Goal: Task Accomplishment & Management: Manage account settings

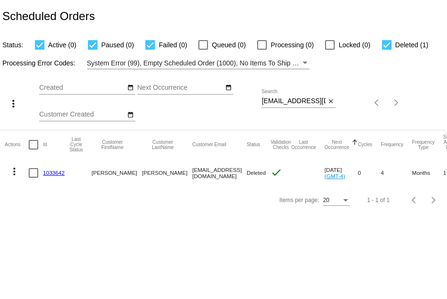
click at [261, 100] on div "Sep Jan Feb Mar Apr Su Mo" at bounding box center [150, 103] width 222 height 54
drag, startPoint x: 263, startPoint y: 101, endPoint x: 370, endPoint y: 128, distance: 109.9
click at [370, 128] on div "more_vert Sep Jan Feb Mar Apr 1" at bounding box center [223, 99] width 447 height 61
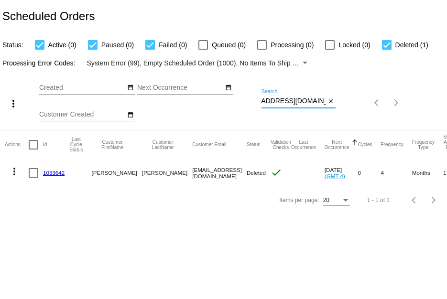
click at [370, 128] on div "more_vert Sep Jan Feb Mar Apr 1" at bounding box center [223, 99] width 447 height 61
click at [51, 175] on link "1033642" at bounding box center [54, 173] width 22 height 6
click at [51, 175] on body "Scheduled Orders Status: Active (0) Paused (0) Failed (0) Queued (0) Processing…" at bounding box center [223, 149] width 447 height 299
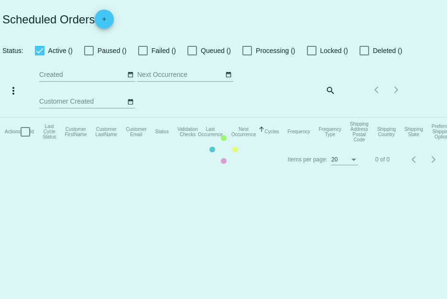
checkbox input "true"
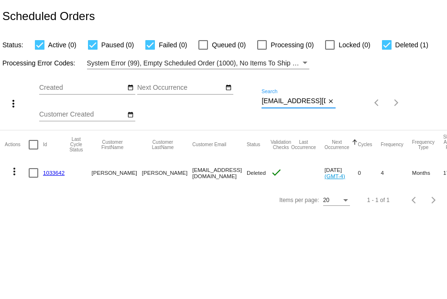
scroll to position [0, 26]
drag, startPoint x: 262, startPoint y: 102, endPoint x: 365, endPoint y: 125, distance: 105.8
click at [365, 125] on div "more_vert Oct Jan Feb Mar Apr 1" at bounding box center [223, 99] width 447 height 61
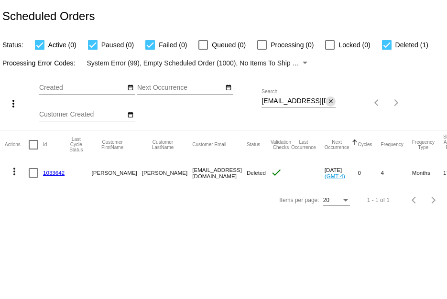
click at [329, 104] on mat-icon "close" at bounding box center [331, 102] width 7 height 8
click at [329, 104] on mat-icon "search" at bounding box center [329, 103] width 11 height 15
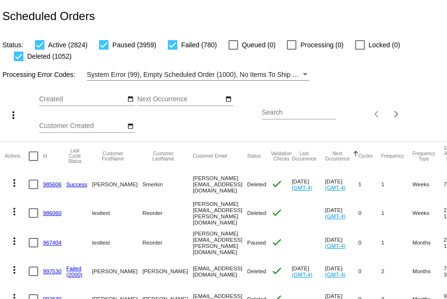
click at [302, 113] on input "Search" at bounding box center [299, 113] width 74 height 8
paste input "[EMAIL_ADDRESS][DOMAIN_NAME]"
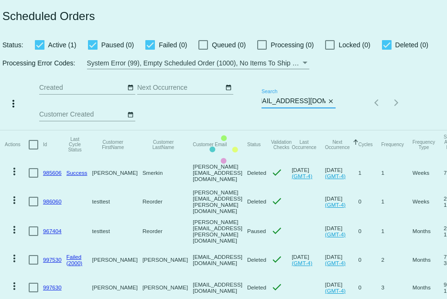
scroll to position [0, 11]
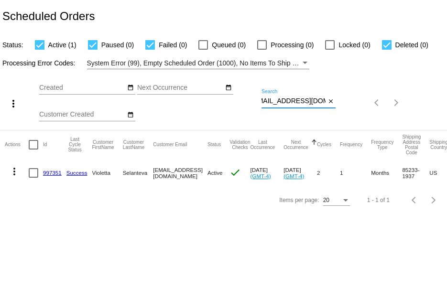
type input "[EMAIL_ADDRESS][DOMAIN_NAME]"
click at [13, 173] on mat-icon "more_vert" at bounding box center [14, 171] width 11 height 11
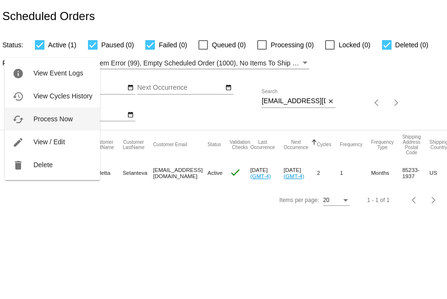
click at [45, 125] on button "cached Process Now" at bounding box center [52, 119] width 95 height 23
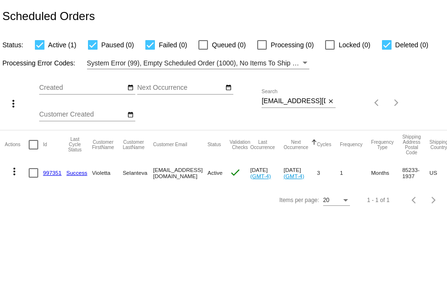
click at [262, 99] on input "[EMAIL_ADDRESS][DOMAIN_NAME]" at bounding box center [294, 102] width 64 height 8
click at [263, 100] on input "[EMAIL_ADDRESS][DOMAIN_NAME]" at bounding box center [294, 102] width 64 height 8
click at [262, 100] on input "[EMAIL_ADDRESS][DOMAIN_NAME]" at bounding box center [294, 102] width 64 height 8
click at [316, 105] on div "[EMAIL_ADDRESS][DOMAIN_NAME] Search" at bounding box center [294, 98] width 64 height 19
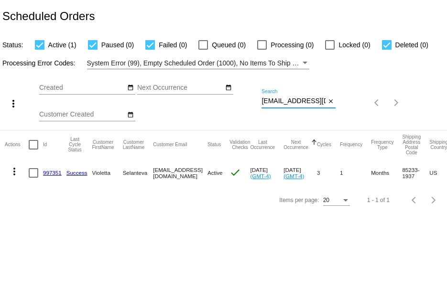
click at [318, 104] on input "[EMAIL_ADDRESS][DOMAIN_NAME]" at bounding box center [294, 102] width 64 height 8
click at [328, 97] on span "close" at bounding box center [331, 101] width 7 height 8
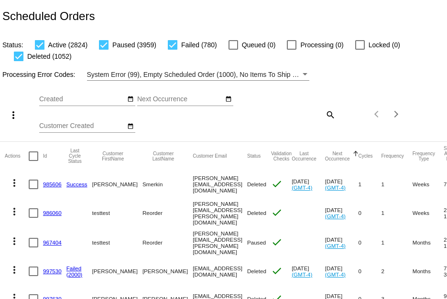
click at [325, 115] on mat-icon "search" at bounding box center [329, 114] width 11 height 15
click at [307, 114] on input "Search" at bounding box center [299, 113] width 74 height 8
paste input "1004515"
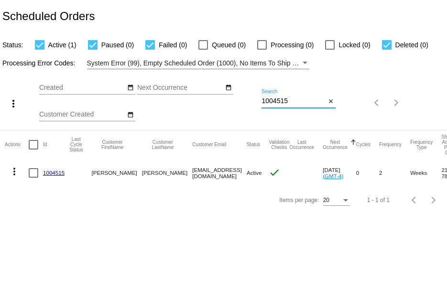
type input "1004515"
click at [55, 173] on link "1004515" at bounding box center [54, 173] width 22 height 6
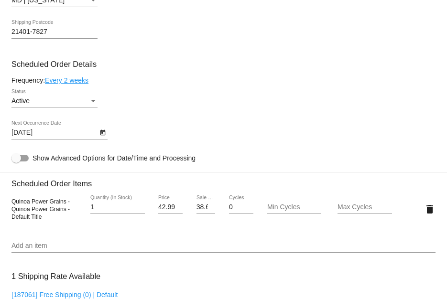
scroll to position [430, 0]
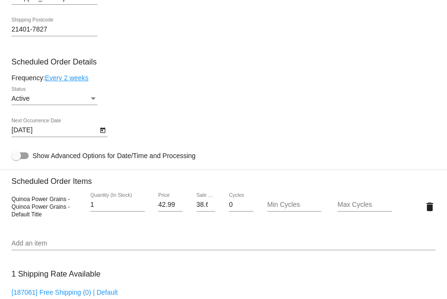
click at [98, 132] on button "Open calendar" at bounding box center [103, 130] width 10 height 10
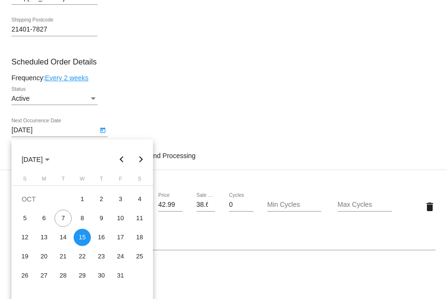
click at [137, 157] on button "Next month" at bounding box center [140, 159] width 19 height 19
click at [136, 157] on button "Next month" at bounding box center [140, 159] width 19 height 19
click at [99, 195] on div "1" at bounding box center [101, 199] width 17 height 17
type input "[DATE]"
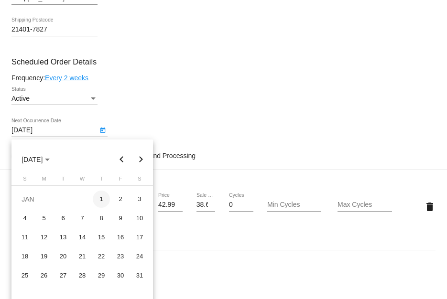
click at [99, 195] on mat-card "Customer 6980869: [PERSON_NAME] [PERSON_NAME][EMAIL_ADDRESS][DOMAIN_NAME] Custo…" at bounding box center [223, 184] width 447 height 956
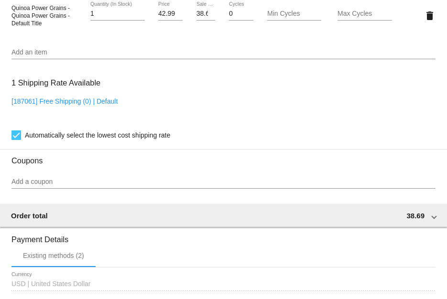
scroll to position [796, 0]
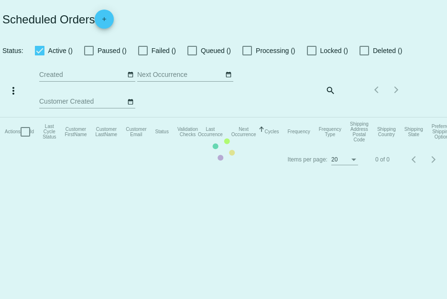
checkbox input "true"
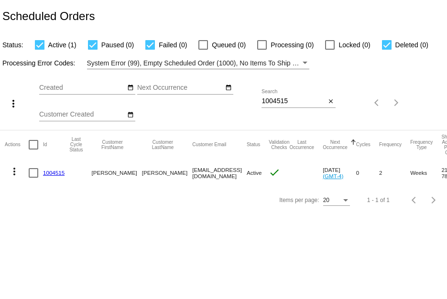
click at [298, 96] on div "1004515 Search" at bounding box center [294, 98] width 64 height 19
click at [268, 98] on input "1004515" at bounding box center [294, 102] width 64 height 8
paste input "[PERSON_NAME][EMAIL_ADDRESS][DOMAIN_NAME]"
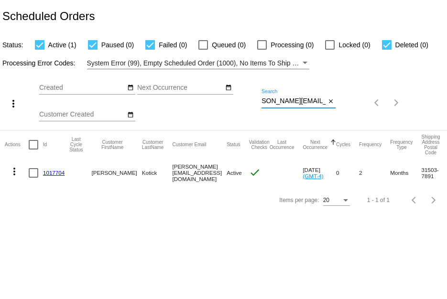
type input "[PERSON_NAME][EMAIL_ADDRESS][DOMAIN_NAME]"
click at [56, 173] on link "1017704" at bounding box center [54, 173] width 22 height 6
click at [56, 173] on body "Scheduled Orders Status: Active (1) Paused (0) Failed (0) Queued (0) Processing…" at bounding box center [223, 149] width 447 height 299
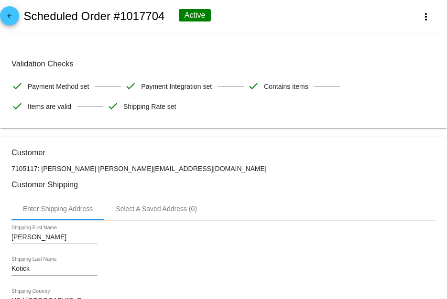
click at [320, 228] on div "[PERSON_NAME] Shipping First Name" at bounding box center [223, 239] width 424 height 27
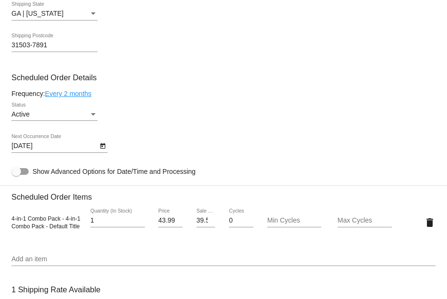
scroll to position [430, 0]
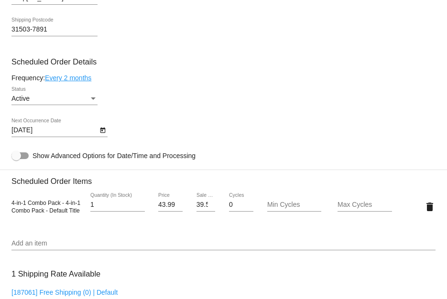
click at [38, 242] on div "Add an item" at bounding box center [223, 241] width 424 height 19
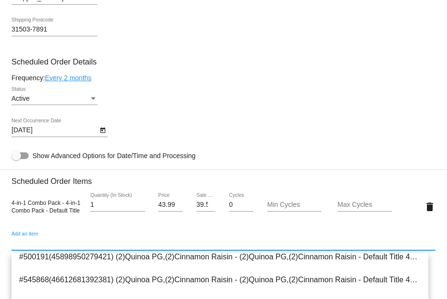
scroll to position [239, 0]
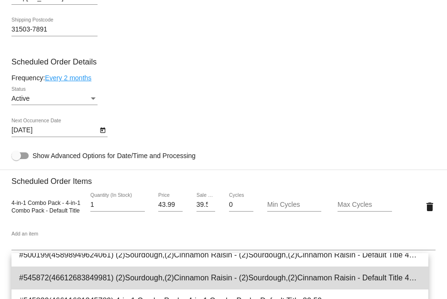
click at [225, 275] on span "#545872(46612683849981) (2)Sourdough,(2)Cinnamon Raisin - (2)Sourdough,(2)Cinna…" at bounding box center [220, 278] width 402 height 23
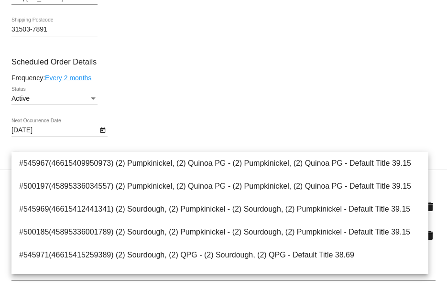
click at [303, 69] on mat-card-content "Customer 7105117: [PERSON_NAME] [PERSON_NAME][EMAIL_ADDRESS][DOMAIN_NAME] Custo…" at bounding box center [223, 183] width 424 height 931
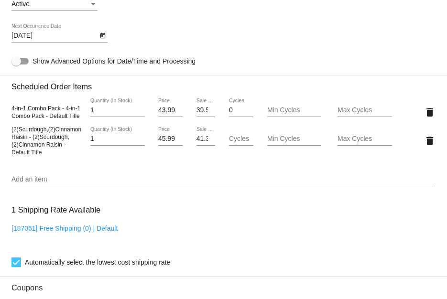
scroll to position [526, 0]
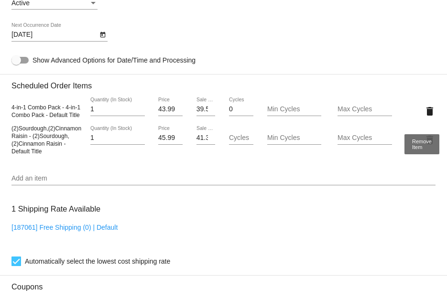
click at [424, 112] on mat-icon "delete" at bounding box center [429, 111] width 11 height 11
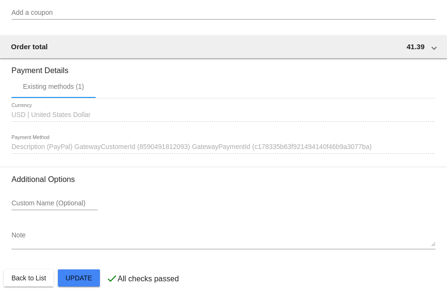
scroll to position [809, 0]
